Goal: Task Accomplishment & Management: Manage account settings

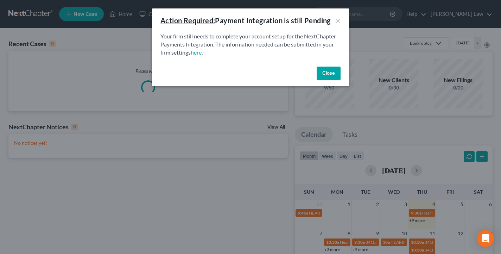
click at [333, 68] on button "Close" at bounding box center [329, 74] width 24 height 14
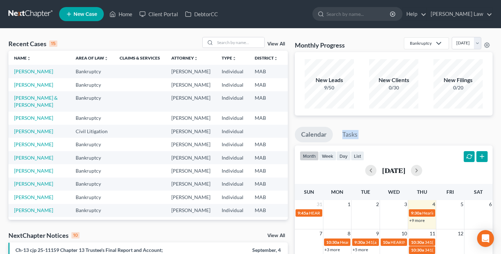
drag, startPoint x: 411, startPoint y: 126, endPoint x: 326, endPoint y: 175, distance: 98.5
click at [353, 42] on div "Monthly Progress Bankruptcy Bankruptcy Civil Litigation Criminal Law Matrimonia…" at bounding box center [394, 44] width 198 height 15
click at [379, 18] on input "search" at bounding box center [359, 13] width 64 height 13
type input "[PERSON_NAME]"
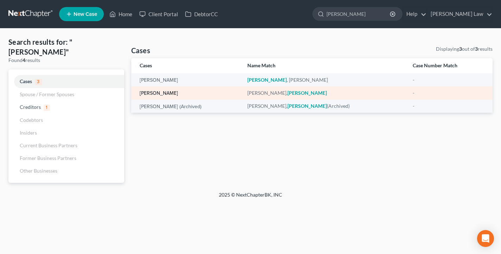
click at [162, 92] on link "[PERSON_NAME]" at bounding box center [159, 93] width 38 height 5
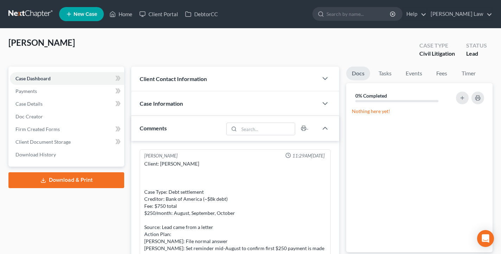
scroll to position [186, 0]
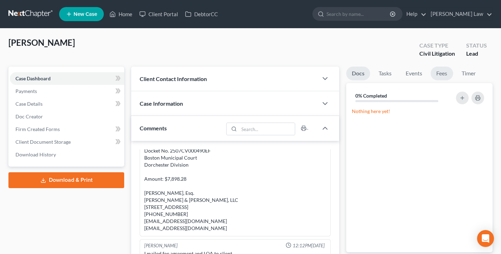
click at [440, 74] on link "Fees" at bounding box center [442, 74] width 23 height 14
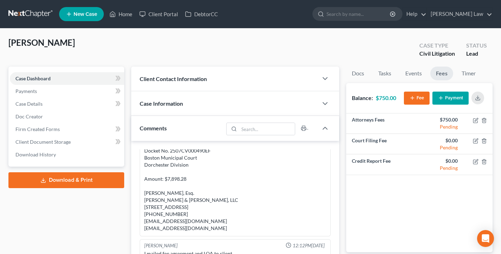
click at [459, 100] on button "Payment" at bounding box center [450, 97] width 36 height 13
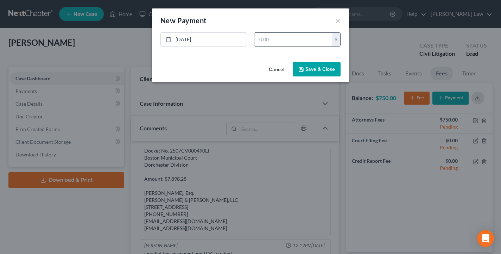
click at [277, 41] on input "text" at bounding box center [292, 39] width 77 height 13
type input "250.00"
click at [326, 64] on button "Save & Close" at bounding box center [317, 69] width 48 height 15
